Goal: Information Seeking & Learning: Find specific fact

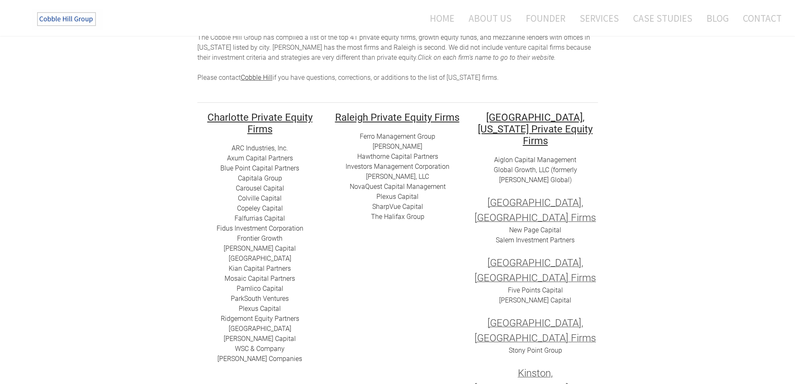
scroll to position [125, 0]
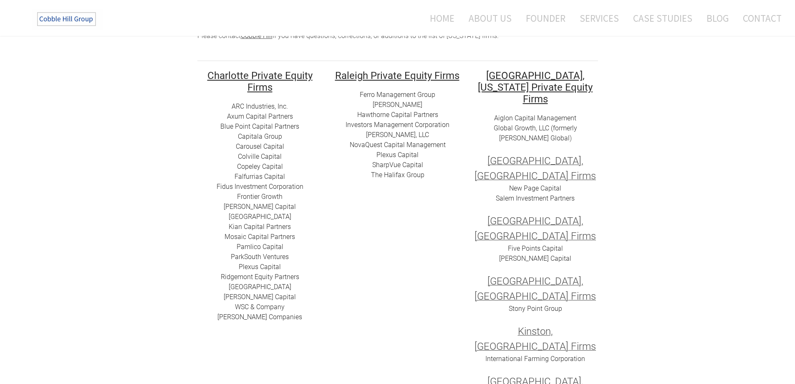
drag, startPoint x: 387, startPoint y: 132, endPoint x: 355, endPoint y: 142, distance: 32.8
click at [407, 235] on td "​ ​ Raleigh Private Equity Firms Ferro Management Group [PERSON_NAME] [PERSON_N…" at bounding box center [398, 252] width 138 height 366
click at [525, 184] on link "New Page Capital" at bounding box center [535, 188] width 52 height 8
click at [528, 194] on link "Salem Investment Partners" at bounding box center [535, 198] width 79 height 8
click at [535, 254] on link "[PERSON_NAME] Capital" at bounding box center [535, 258] width 72 height 8
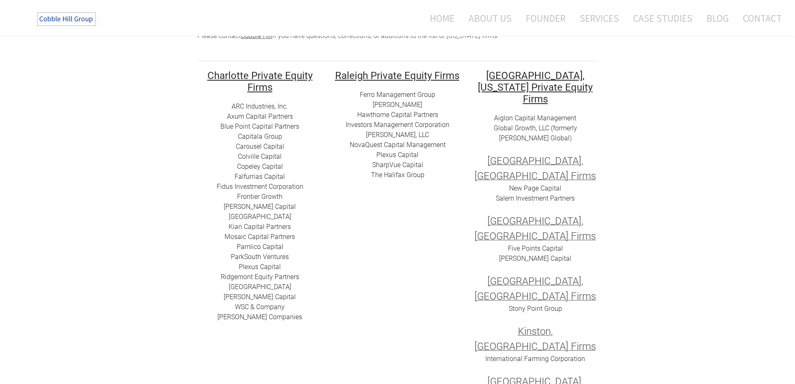
click at [539, 304] on link "Stony Point Group ​​" at bounding box center [535, 308] width 53 height 8
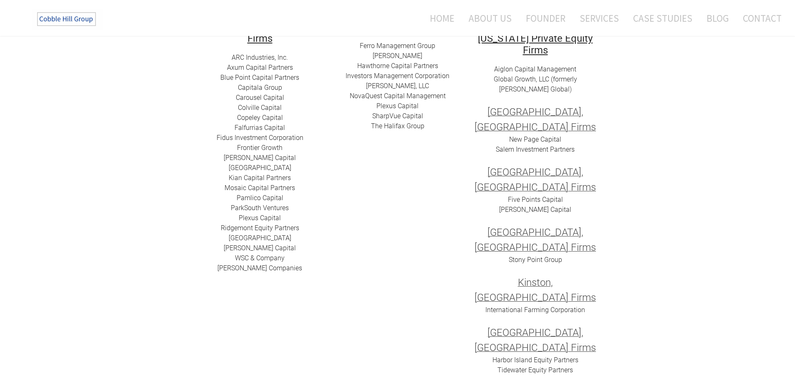
scroll to position [167, 0]
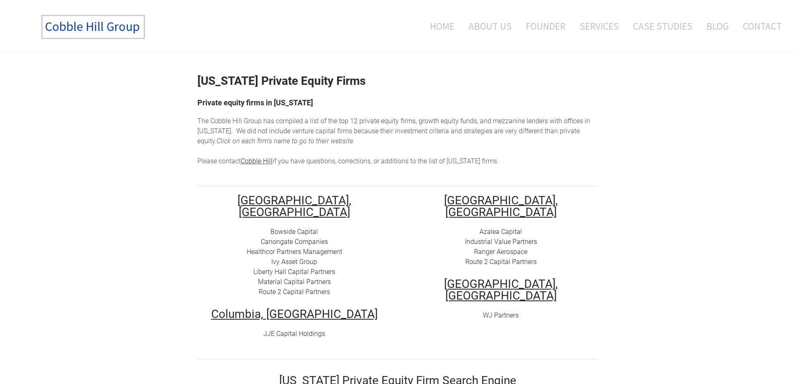
click at [303, 228] on link "Bowside Capital" at bounding box center [295, 232] width 48 height 8
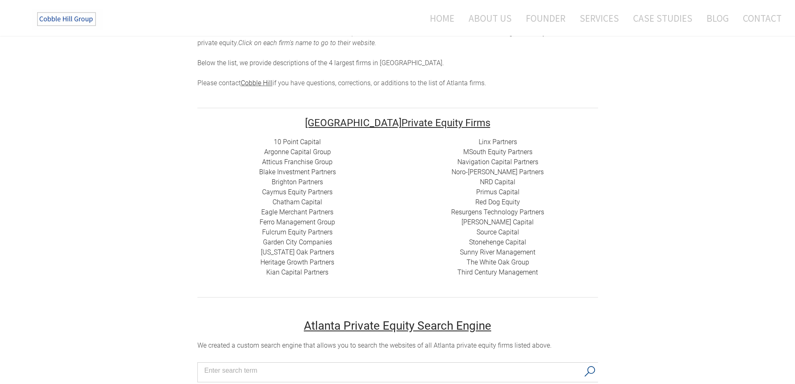
scroll to position [84, 0]
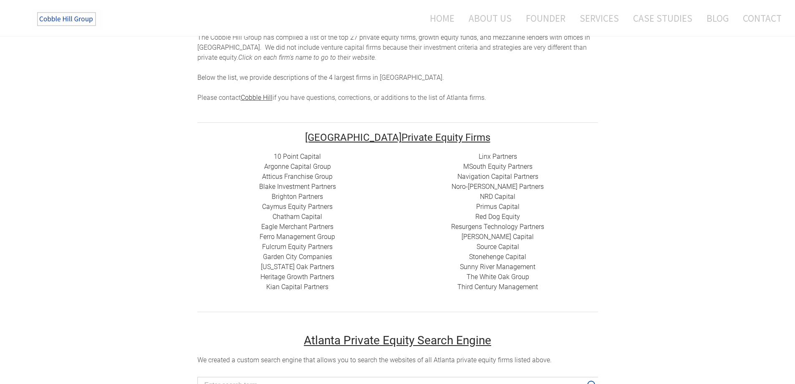
click at [286, 155] on link "10 Point Capital" at bounding box center [297, 156] width 47 height 8
click at [267, 163] on link "Argonne Capital Group" at bounding box center [297, 166] width 67 height 8
click at [283, 175] on link "Atticus Franchise Group" at bounding box center [297, 176] width 71 height 8
click at [302, 188] on link "Blake Investment Partners" at bounding box center [297, 186] width 77 height 8
click at [291, 196] on link "Brighton Partners" at bounding box center [297, 196] width 51 height 8
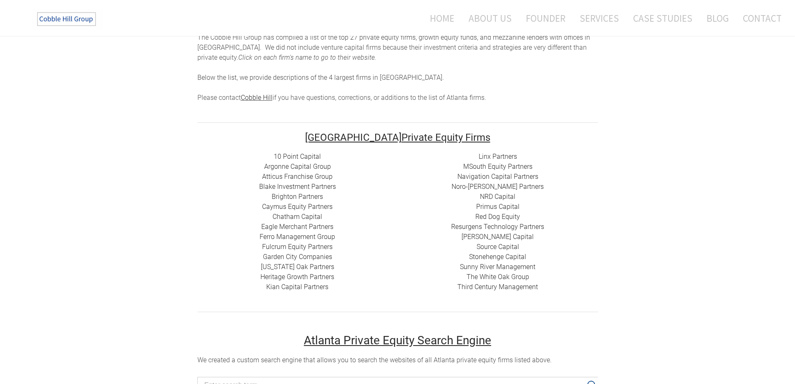
click at [323, 206] on link "Caymus Equity Partners" at bounding box center [297, 207] width 71 height 8
click at [279, 215] on link "Chatham Capital" at bounding box center [298, 217] width 50 height 8
click at [298, 225] on link "Eagle Merchant Partners" at bounding box center [297, 227] width 72 height 8
click at [307, 235] on link "Ferro Management Group" at bounding box center [298, 237] width 76 height 8
click at [293, 243] on link "Fulcrum Equity Partners​​" at bounding box center [297, 247] width 71 height 8
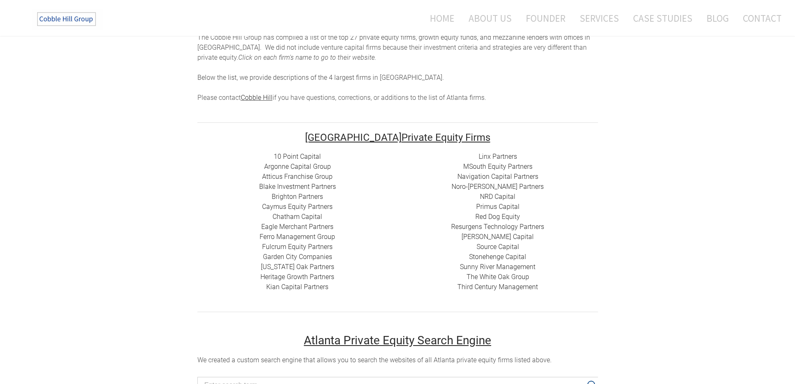
click at [281, 255] on link "Garden City Companies" at bounding box center [297, 257] width 69 height 8
click at [292, 263] on link "Georgia Oak Partners" at bounding box center [297, 267] width 73 height 8
click at [275, 276] on link "Heritage Growth Partners" at bounding box center [298, 277] width 74 height 8
click at [497, 154] on link "Linx Partners" at bounding box center [498, 156] width 38 height 8
click at [518, 172] on div "Linx Partners MSouth Equity Partners ​ Navigation Capital Partners Noro-Moseley…" at bounding box center [498, 222] width 200 height 140
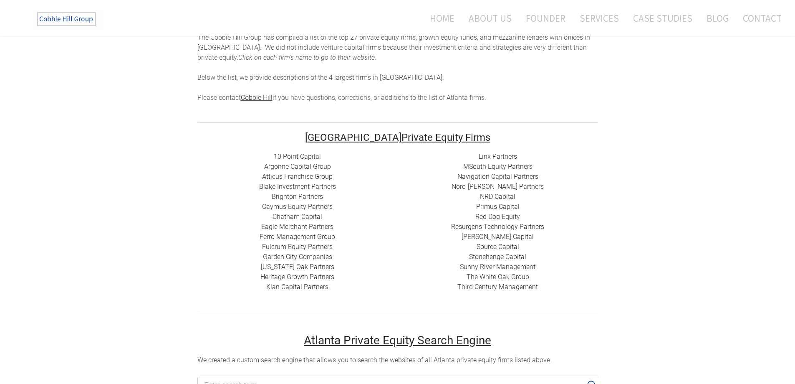
click at [518, 173] on link "Navigation Capital Partners" at bounding box center [498, 176] width 81 height 8
click at [482, 187] on link "Noro-Moseley Partners" at bounding box center [498, 186] width 92 height 8
click at [494, 195] on link "NRD Capital" at bounding box center [497, 196] width 35 height 8
click at [512, 207] on link "Primus Capital" at bounding box center [497, 207] width 43 height 8
click at [484, 218] on link "Red Dog Equity" at bounding box center [498, 217] width 45 height 8
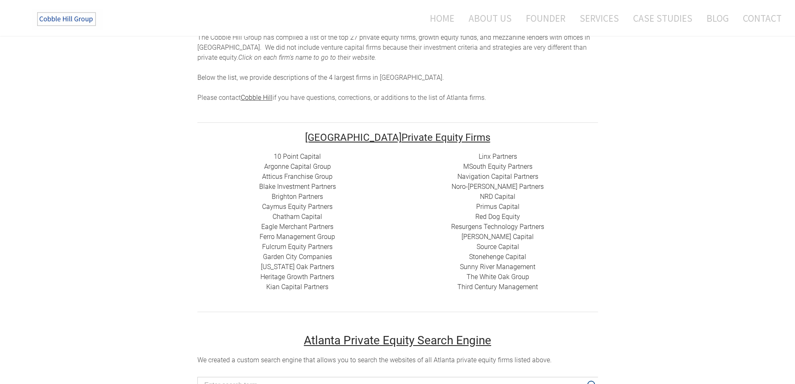
click at [485, 236] on link "Roark Capital" at bounding box center [498, 237] width 72 height 8
click at [500, 259] on link "Stonehenge Capital" at bounding box center [497, 257] width 57 height 8
click at [484, 269] on link "Sunny River Management" at bounding box center [498, 267] width 76 height 8
click at [488, 275] on link "The White Oak Group" at bounding box center [498, 277] width 63 height 8
click at [511, 284] on link "Third Century Management" at bounding box center [498, 287] width 81 height 8
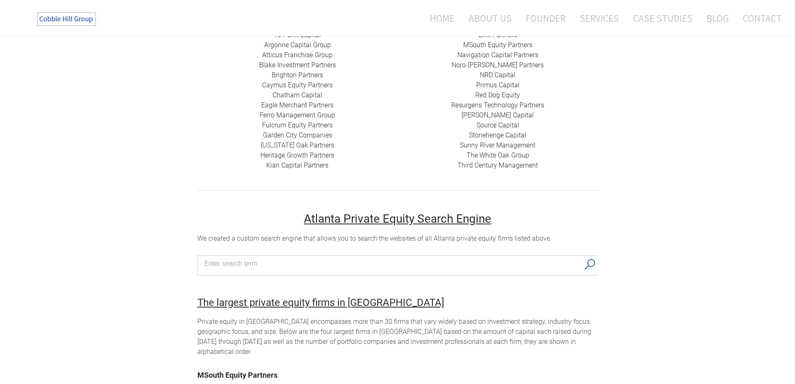
scroll to position [0, 0]
